Goal: Task Accomplishment & Management: Use online tool/utility

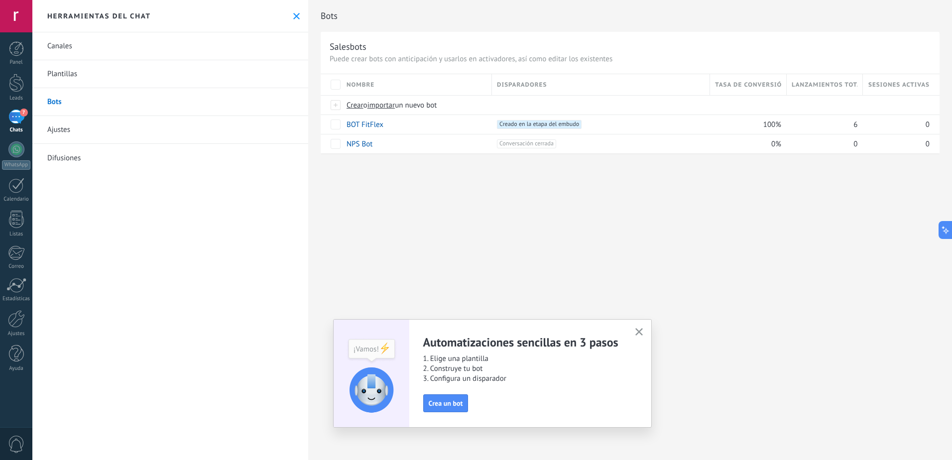
click at [374, 347] on img at bounding box center [372, 373] width 76 height 109
click at [458, 404] on span "Crea un bot" at bounding box center [446, 403] width 34 height 7
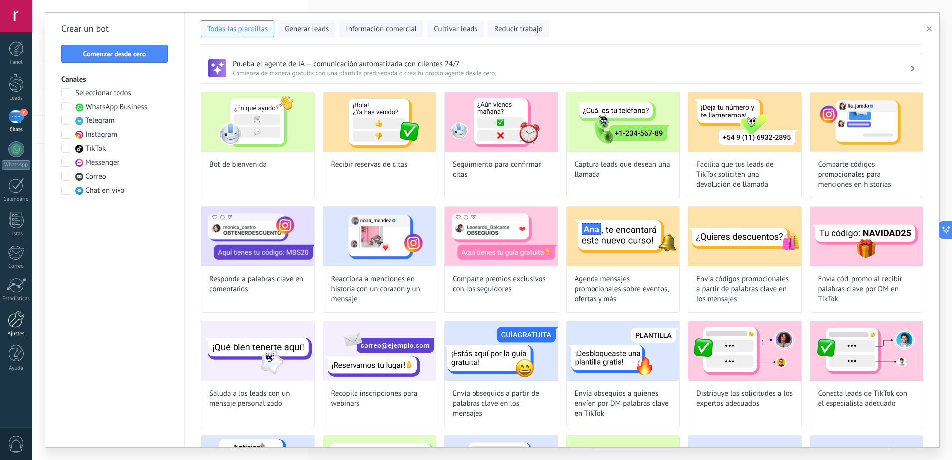
click at [13, 320] on div at bounding box center [16, 318] width 17 height 17
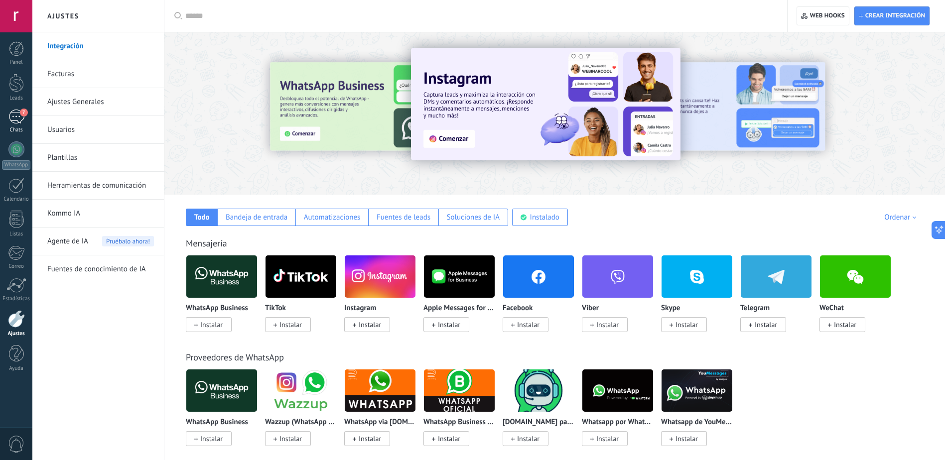
click at [21, 121] on div "7" at bounding box center [16, 117] width 16 height 14
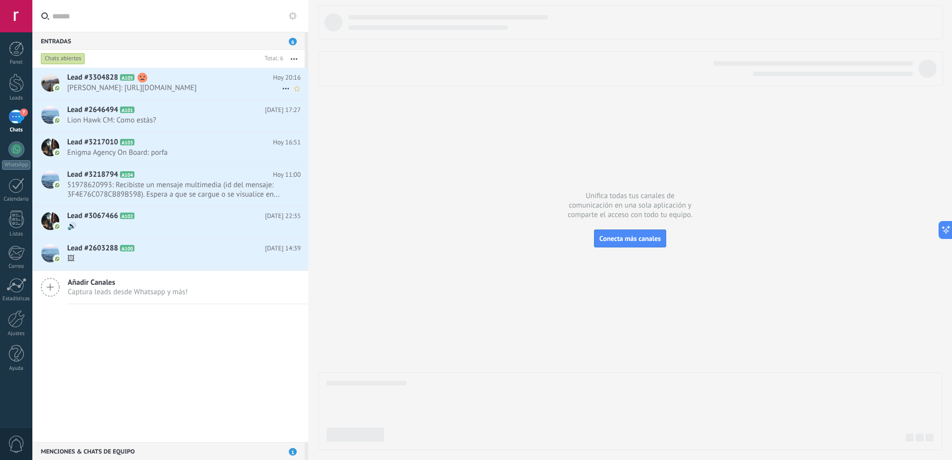
click at [148, 85] on span "[PERSON_NAME]: [URL][DOMAIN_NAME]" at bounding box center [174, 87] width 215 height 9
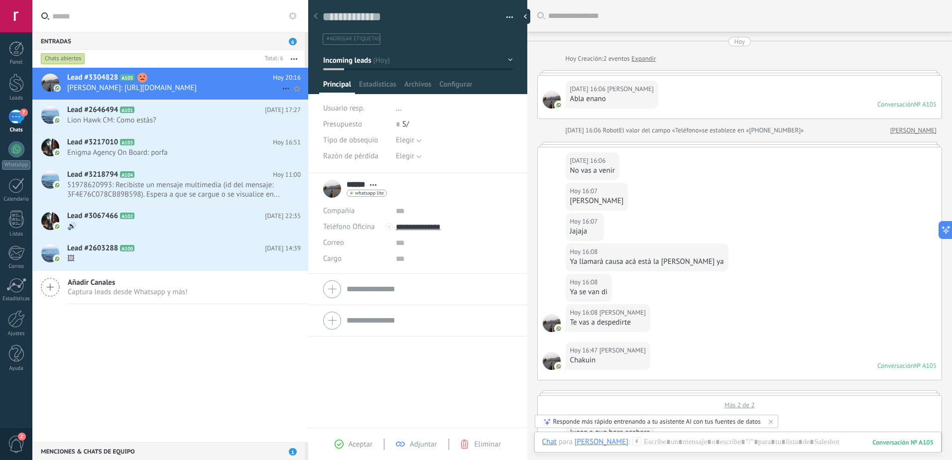
scroll to position [440, 0]
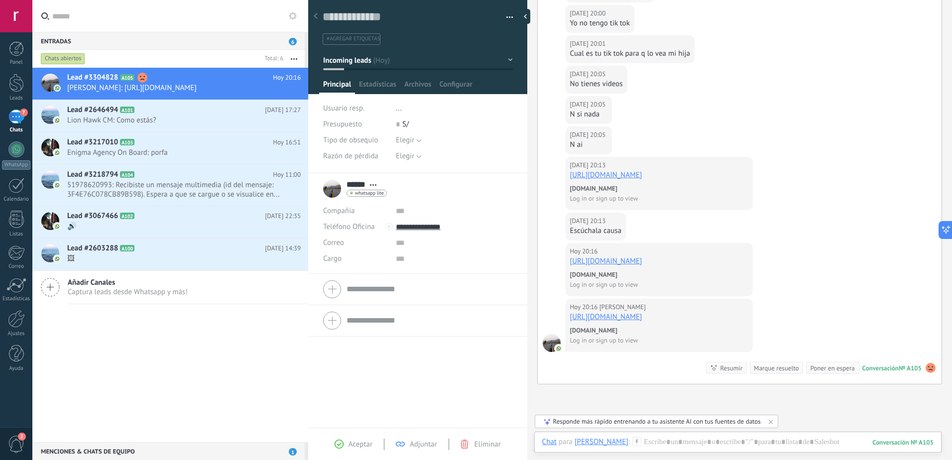
click at [504, 15] on button "button" at bounding box center [506, 17] width 14 height 15
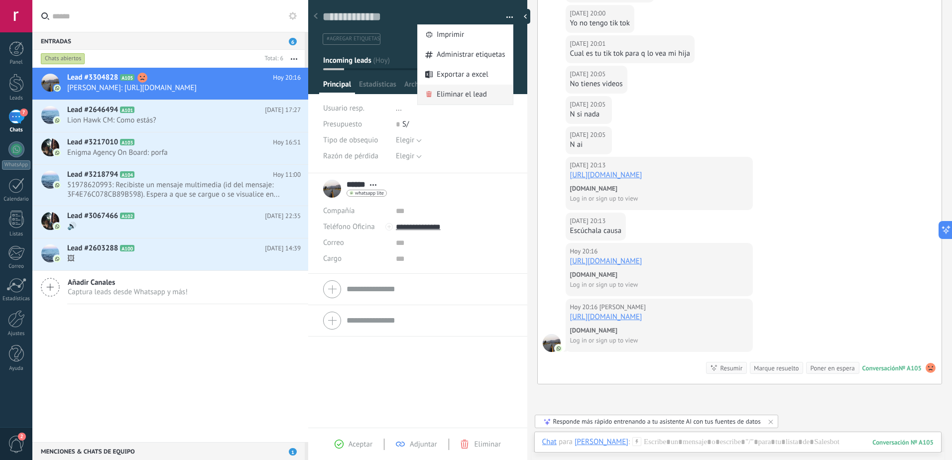
click at [459, 97] on span "Eliminar el lead" at bounding box center [462, 95] width 50 height 20
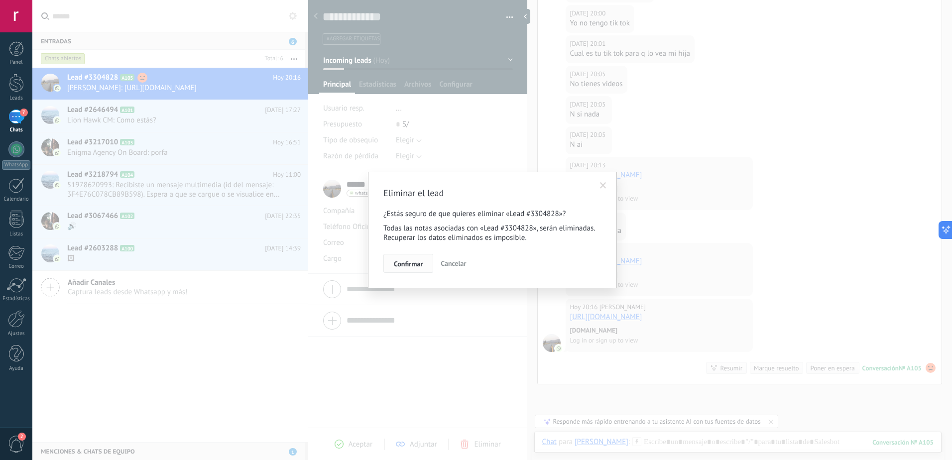
click at [405, 262] on span "Confirmar" at bounding box center [408, 263] width 29 height 7
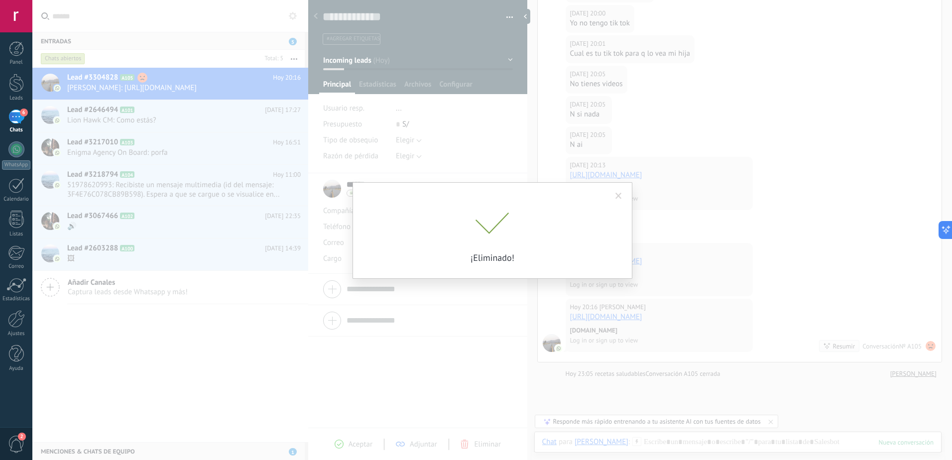
scroll to position [456, 0]
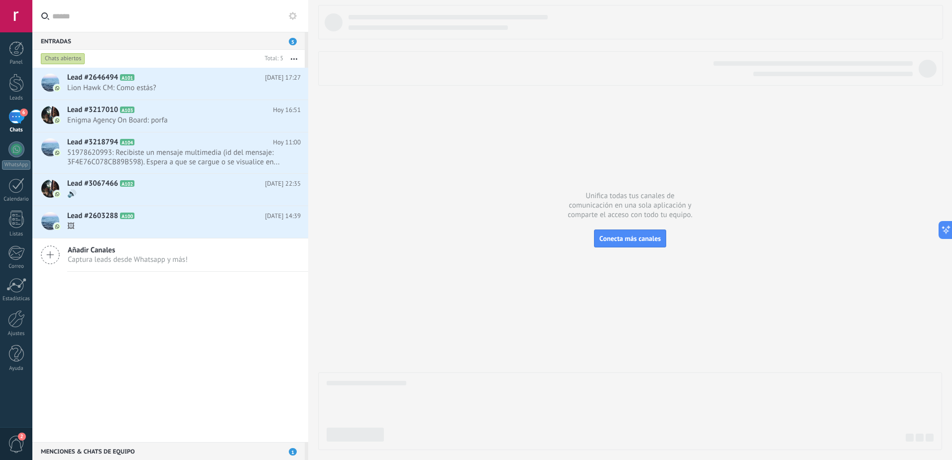
click at [294, 14] on use at bounding box center [293, 16] width 8 height 8
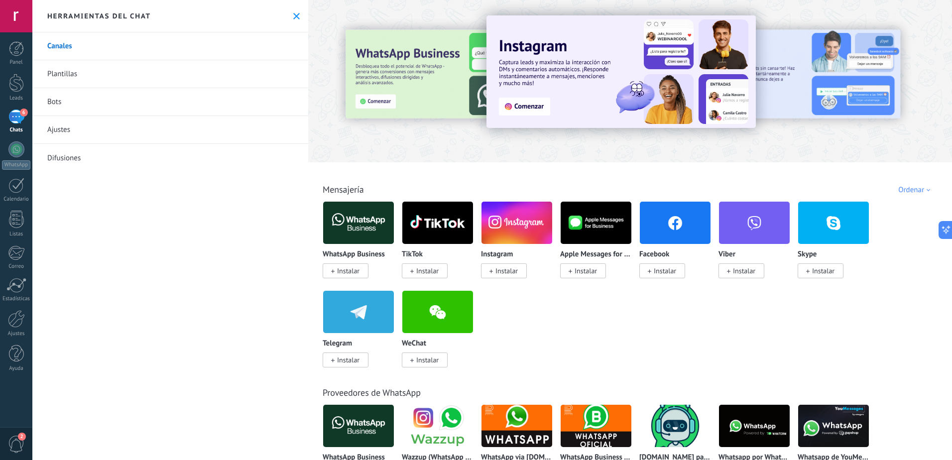
click at [78, 105] on link "Bots" at bounding box center [170, 102] width 276 height 28
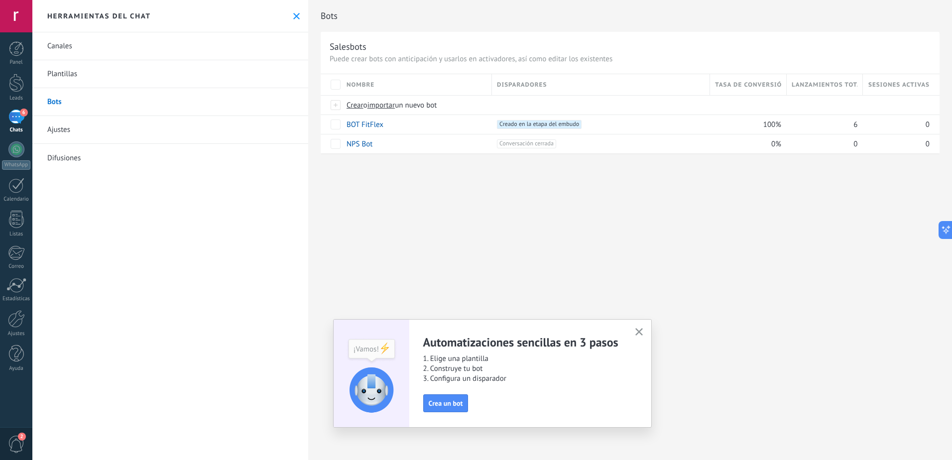
click at [70, 75] on link "Plantillas" at bounding box center [170, 74] width 276 height 28
